Goal: Task Accomplishment & Management: Manage account settings

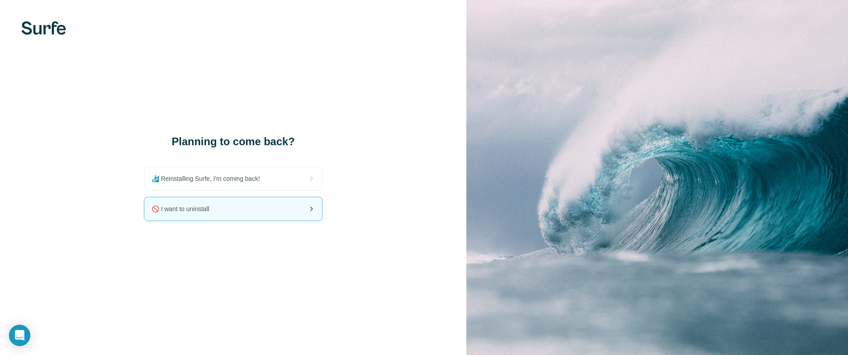
click at [214, 205] on span "🚫 I want to uninstall" at bounding box center [184, 209] width 65 height 9
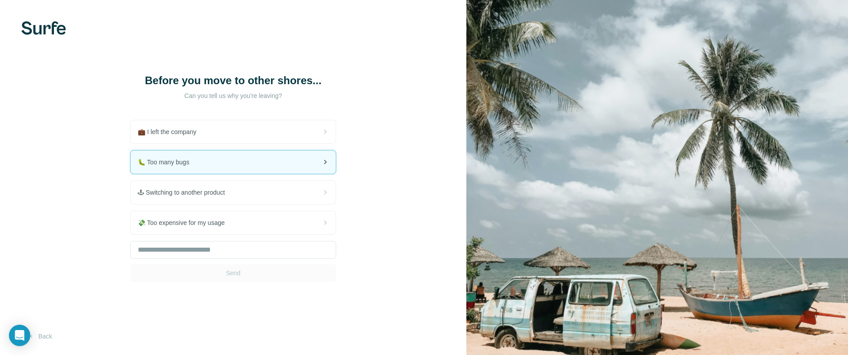
drag, startPoint x: 241, startPoint y: 164, endPoint x: 243, endPoint y: 172, distance: 8.9
click at [241, 164] on div "🐛 Too many bugs" at bounding box center [233, 162] width 205 height 23
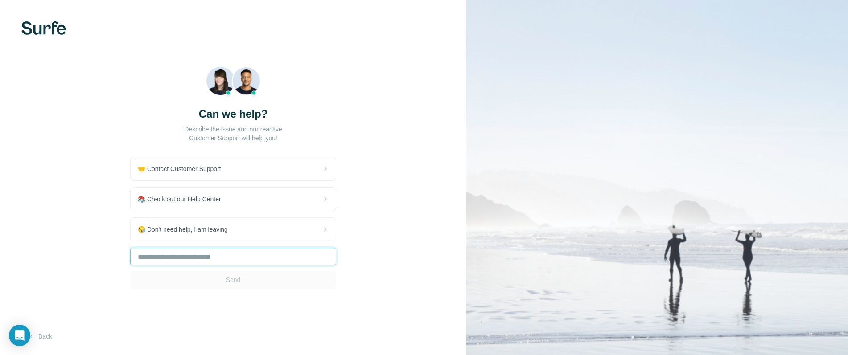
click at [258, 258] on input "text" at bounding box center [233, 257] width 206 height 18
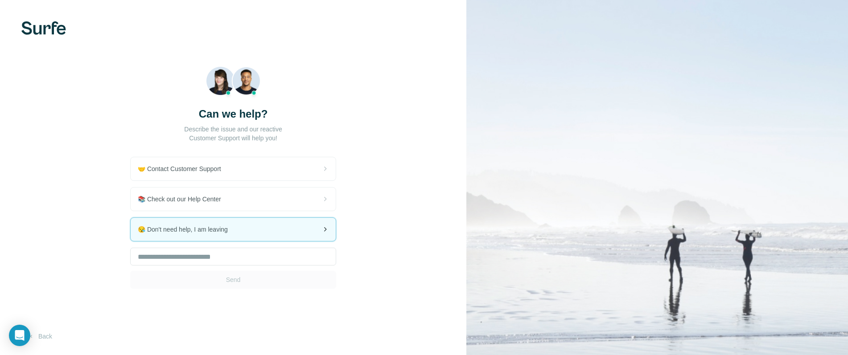
click at [249, 226] on div "😪 Don't need help, I am leaving" at bounding box center [233, 229] width 205 height 23
